Goal: Find specific page/section: Find specific page/section

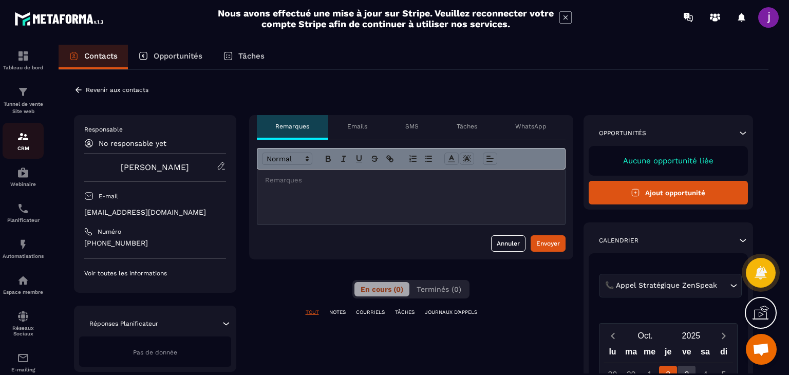
click at [26, 142] on img at bounding box center [23, 137] width 12 height 12
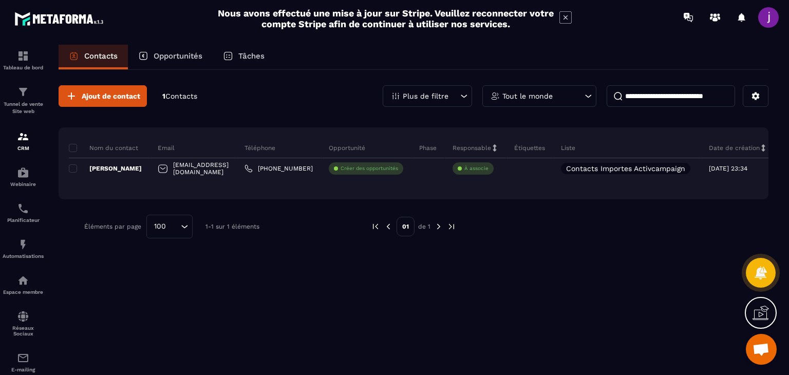
click at [174, 53] on p "Opportunités" at bounding box center [178, 55] width 49 height 9
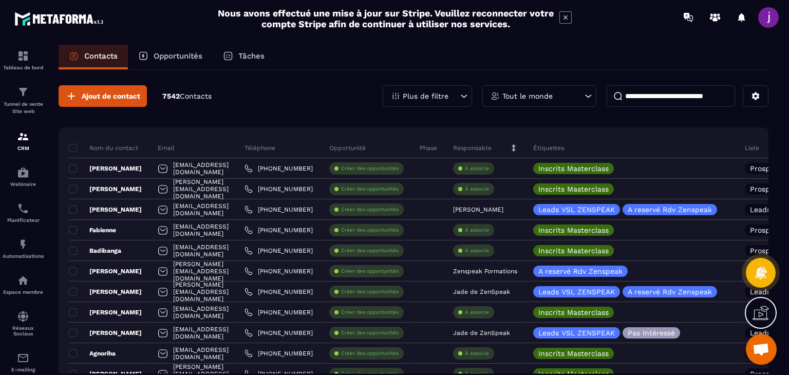
click at [168, 61] on div "Opportunités" at bounding box center [170, 57] width 85 height 25
click at [169, 53] on p "Opportunités" at bounding box center [178, 55] width 49 height 9
click at [154, 51] on div "Opportunités" at bounding box center [170, 57] width 85 height 25
click at [164, 56] on p "Opportunités" at bounding box center [178, 55] width 49 height 9
drag, startPoint x: 283, startPoint y: 118, endPoint x: 200, endPoint y: 102, distance: 83.8
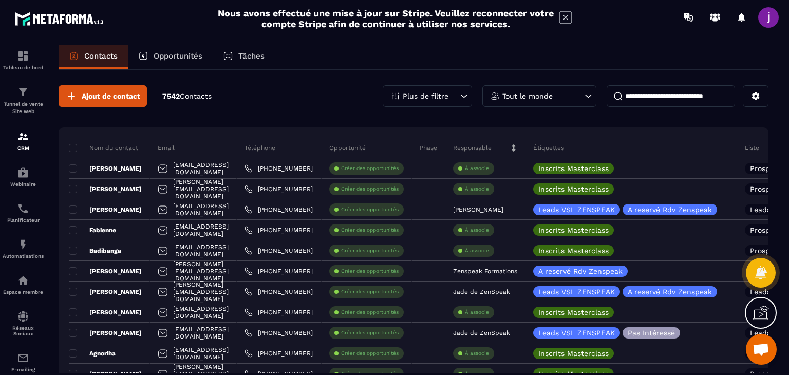
click at [152, 50] on div "Opportunités" at bounding box center [170, 57] width 85 height 25
click at [265, 105] on div "Ajout de contact 7542 Contacts Plus de filtre Tout le monde" at bounding box center [414, 96] width 710 height 22
